Goal: Task Accomplishment & Management: Manage account settings

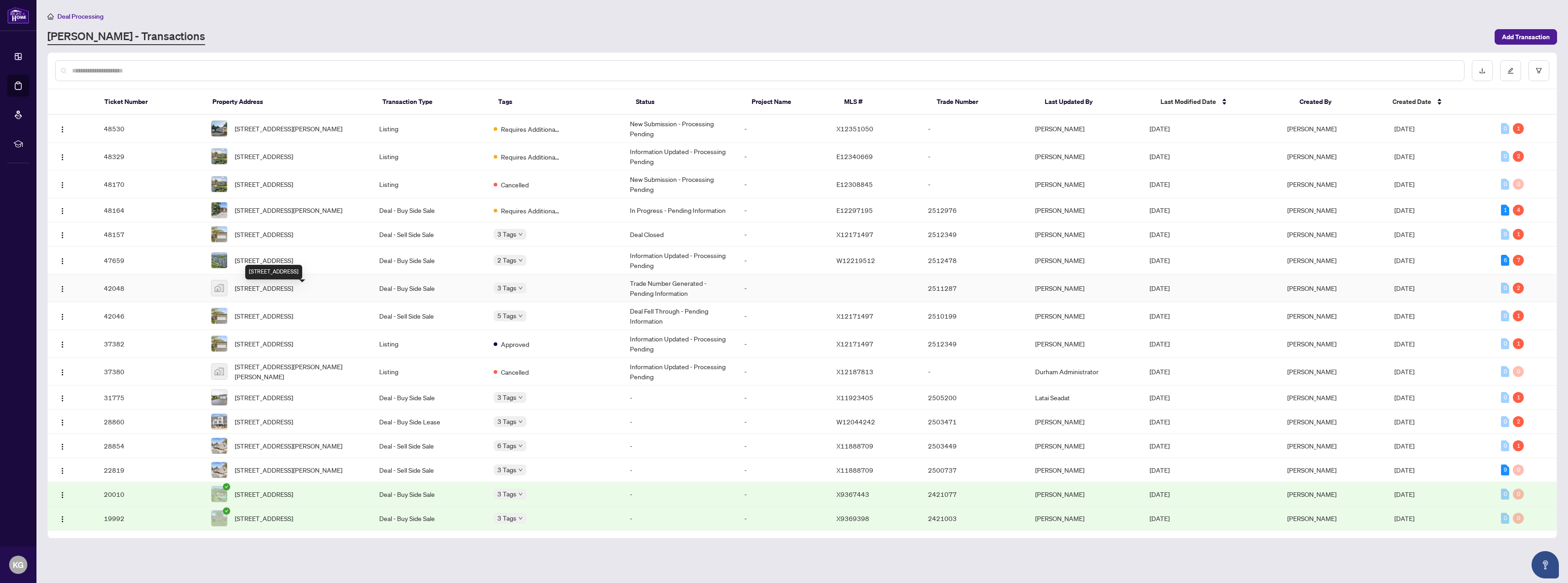
click at [293, 293] on span "[STREET_ADDRESS]" at bounding box center [264, 288] width 58 height 10
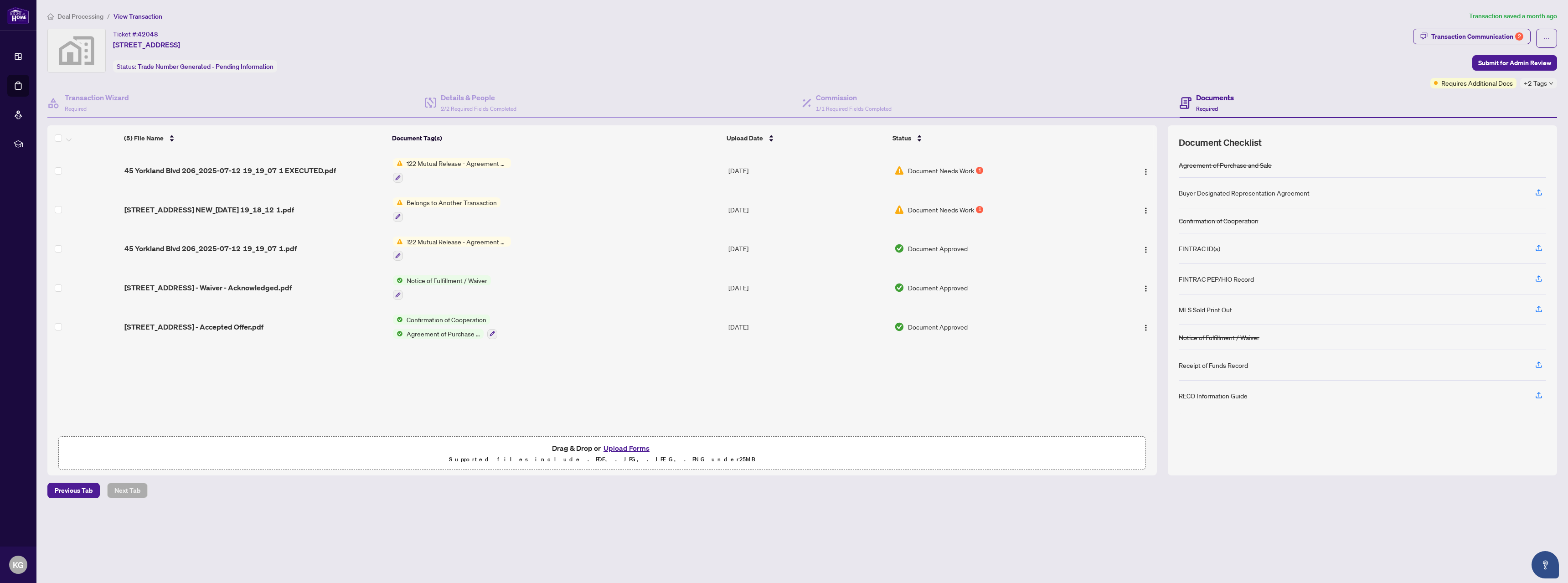
click at [89, 19] on li "Deal Processing" at bounding box center [75, 16] width 56 height 10
click at [88, 17] on span "Deal Processing" at bounding box center [80, 16] width 46 height 8
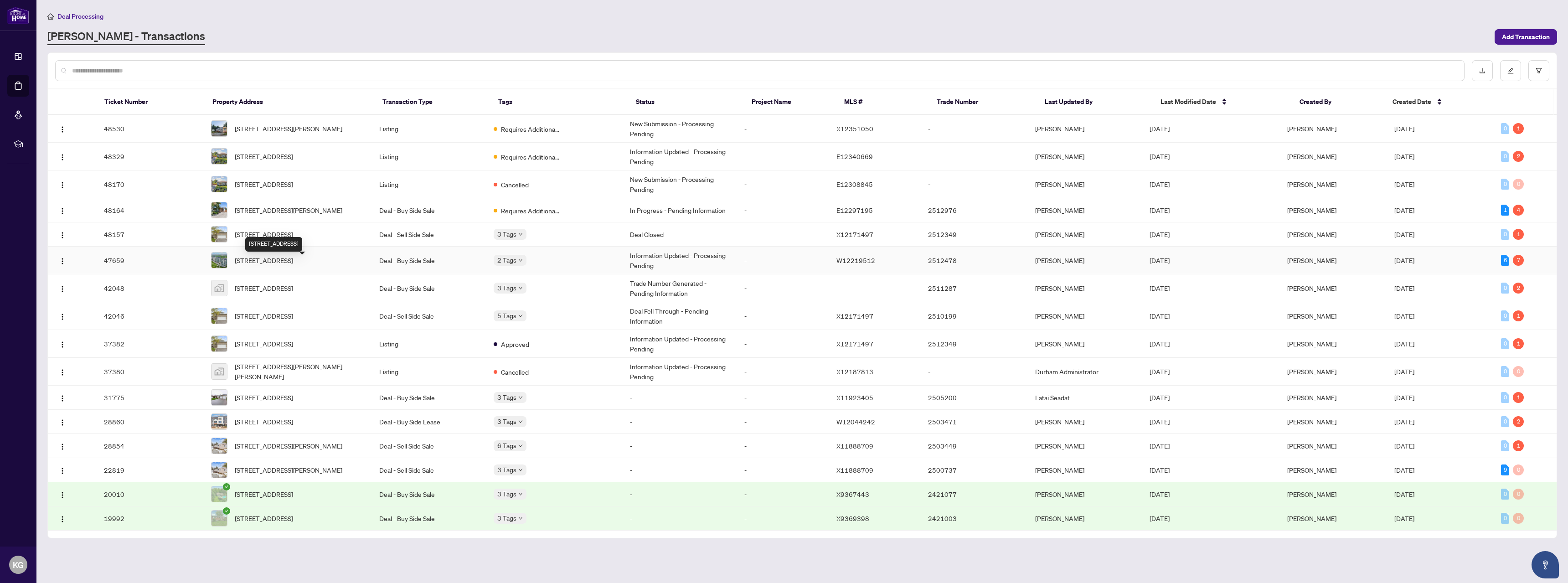
click at [293, 258] on span "[STREET_ADDRESS]" at bounding box center [264, 260] width 58 height 10
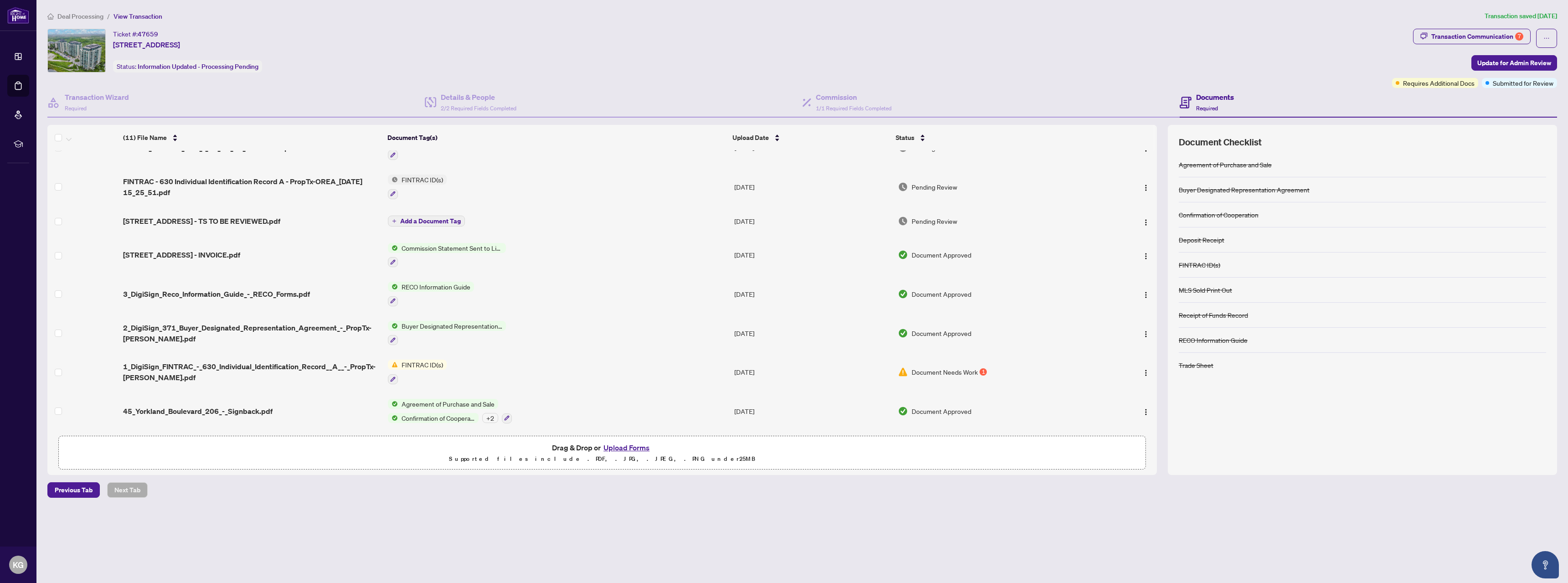
scroll to position [141, 0]
click at [1143, 372] on img "button" at bounding box center [1146, 373] width 7 height 7
click at [433, 356] on td "FINTRAC ID(s)" at bounding box center [557, 372] width 346 height 39
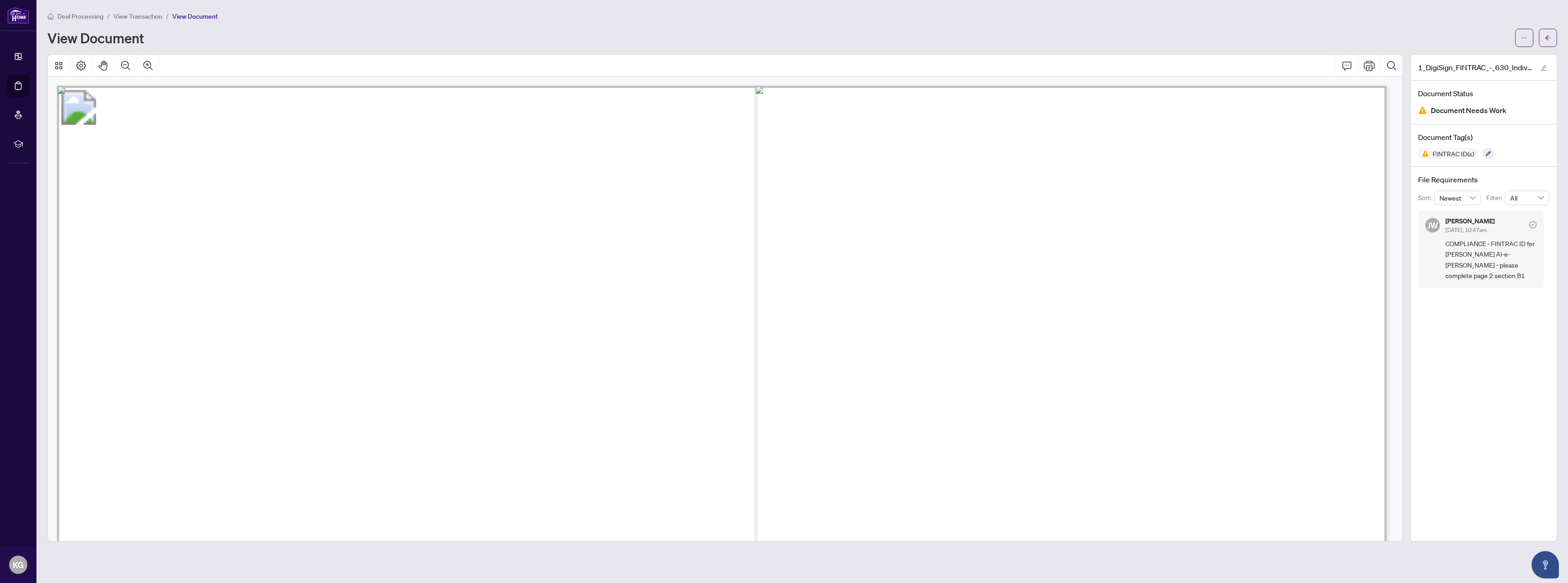
click at [1490, 368] on div "1_DigiSign_FINTRAC_-_630_Individual_Identification_Record__A__-_PropTx-[PERSON_…" at bounding box center [1483, 298] width 147 height 487
click at [1545, 65] on icon "edit" at bounding box center [1544, 68] width 6 height 6
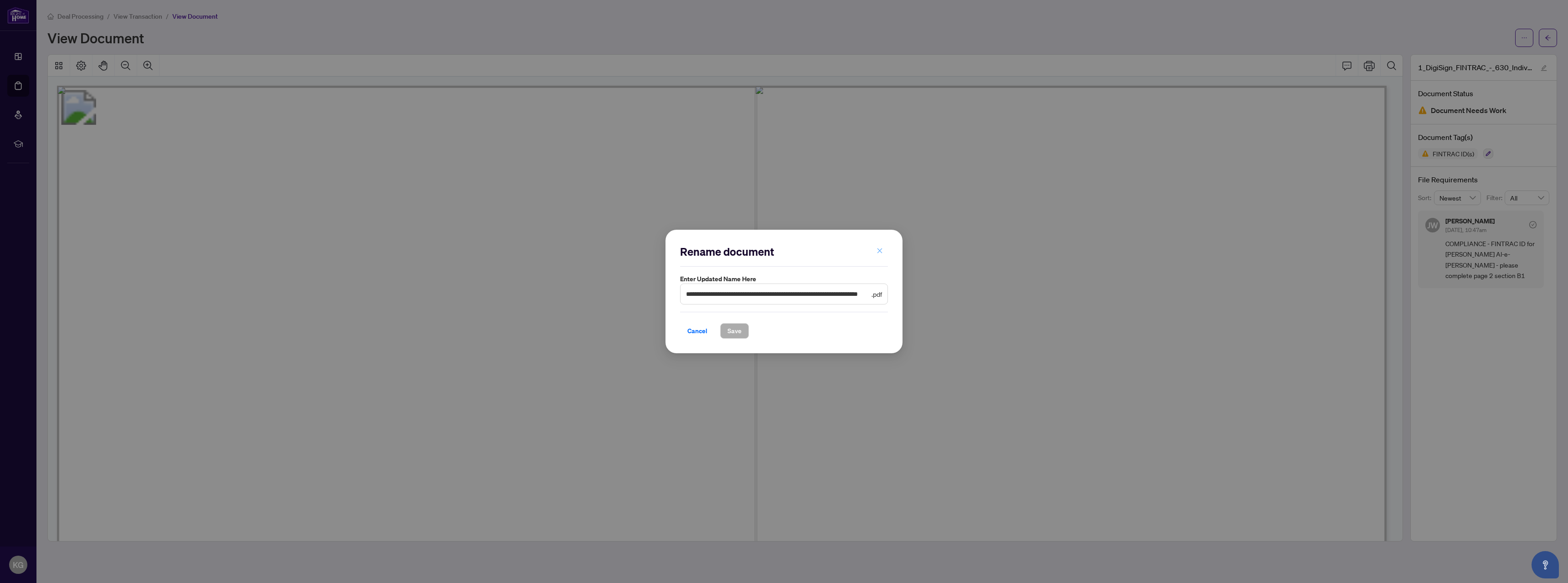
click at [884, 251] on button "button" at bounding box center [880, 251] width 18 height 15
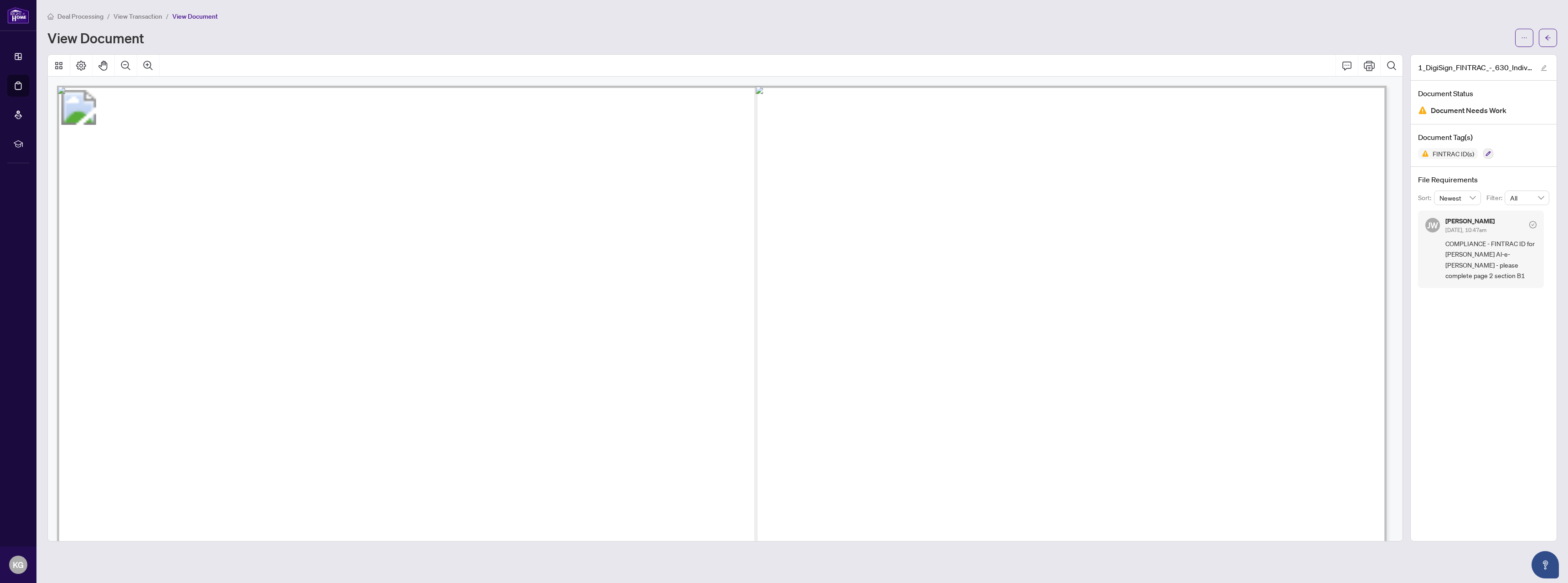
click at [1475, 246] on span "COMPLIANCE - FINTRAC ID for [PERSON_NAME] Al-e-[PERSON_NAME] - please complete …" at bounding box center [1491, 260] width 91 height 43
click at [1478, 310] on div "1_DigiSign_FINTRAC_-_630_Individual_Identification_Record__A__-_PropTx-[PERSON_…" at bounding box center [1483, 298] width 147 height 487
click at [1546, 37] on icon "arrow-left" at bounding box center [1548, 38] width 6 height 6
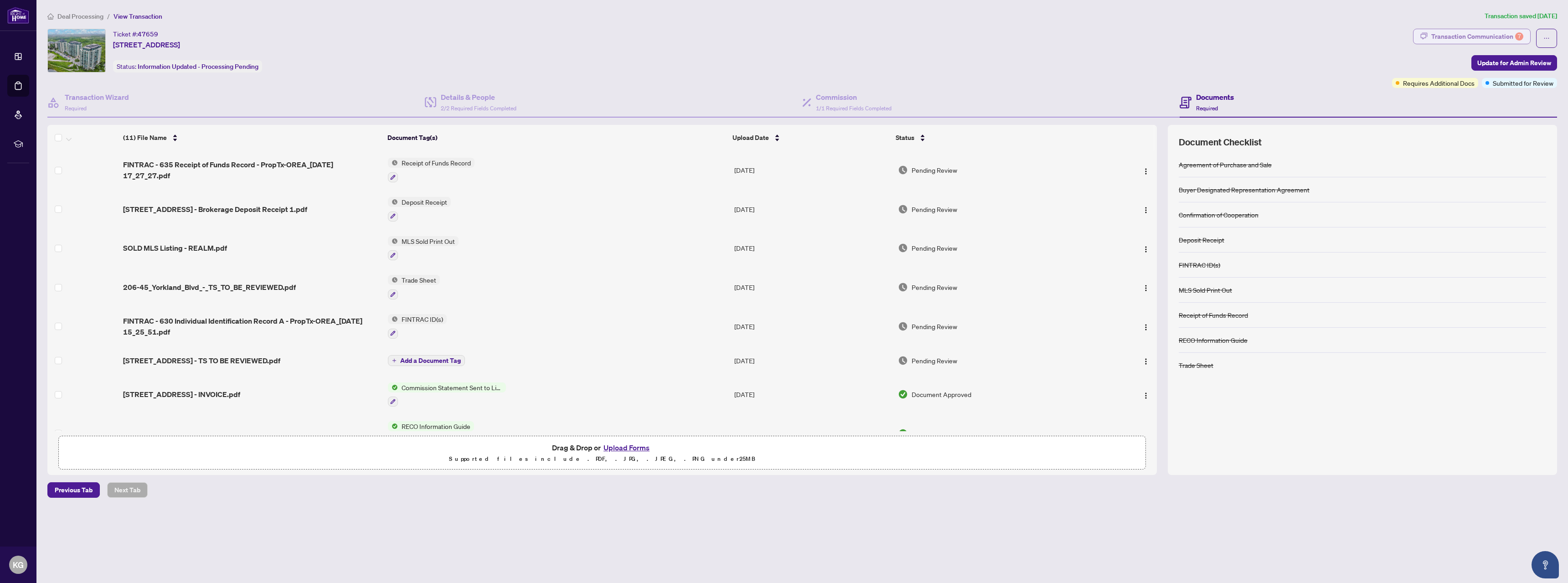
click at [1487, 40] on div "Transaction Communication 7" at bounding box center [1477, 37] width 92 height 15
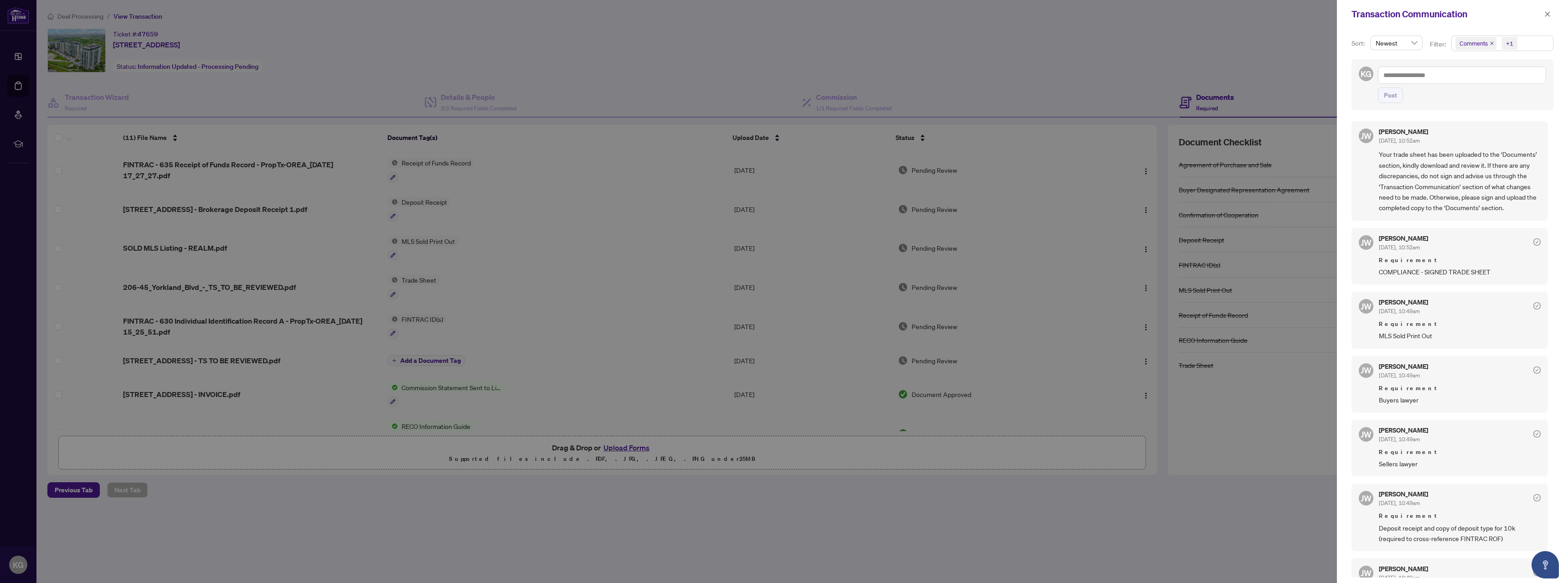
click at [1544, 20] on div "Transaction Communication" at bounding box center [1452, 14] width 231 height 28
click at [1544, 16] on button "button" at bounding box center [1547, 14] width 12 height 11
